Goal: Navigation & Orientation: Find specific page/section

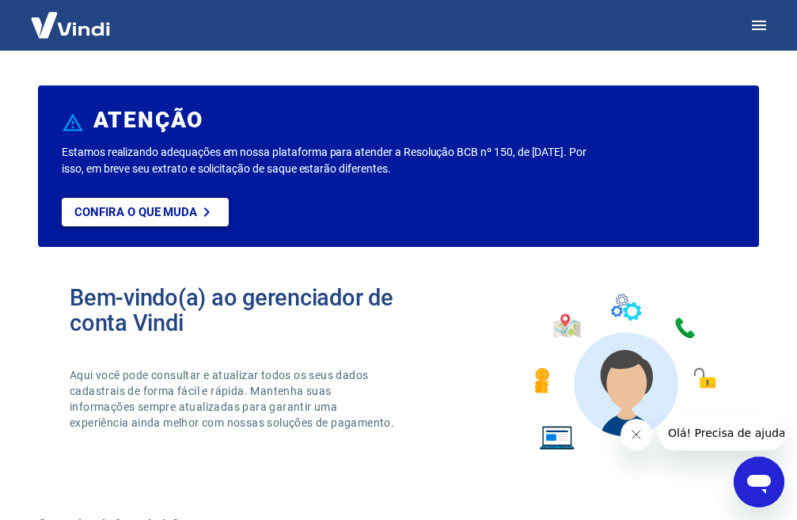
click at [173, 207] on p "Confira o que muda" at bounding box center [135, 212] width 123 height 14
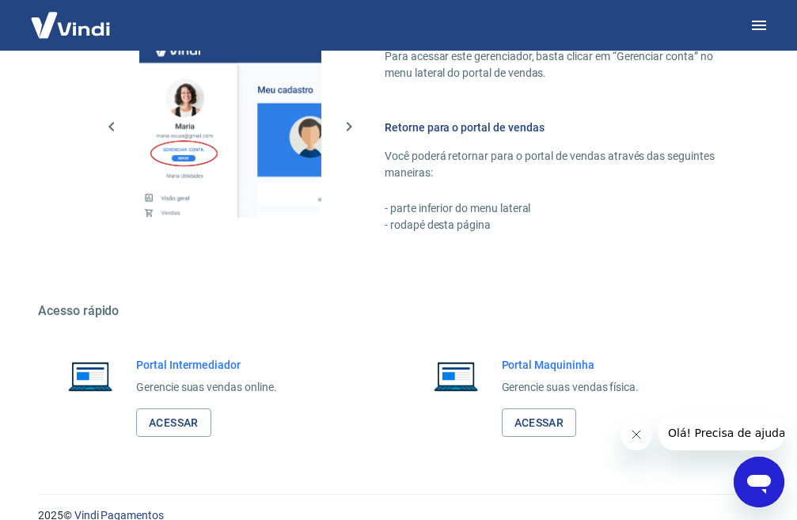
scroll to position [926, 0]
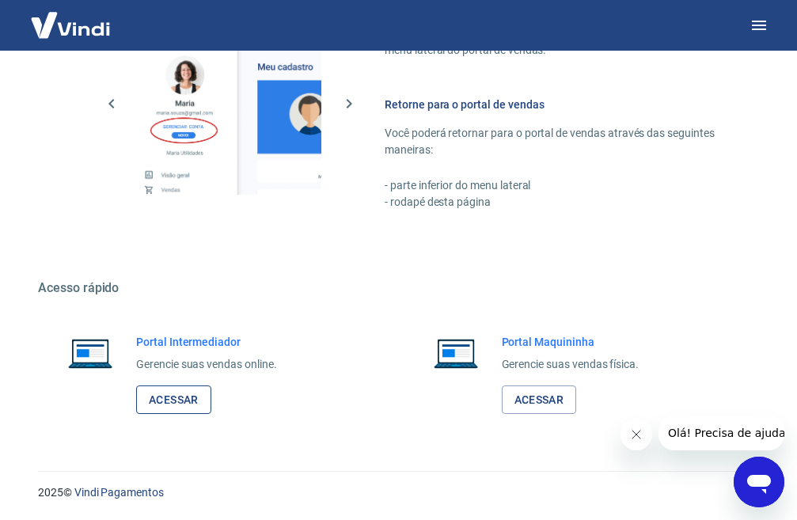
click at [191, 398] on link "Acessar" at bounding box center [173, 400] width 75 height 29
